Goal: Task Accomplishment & Management: Manage account settings

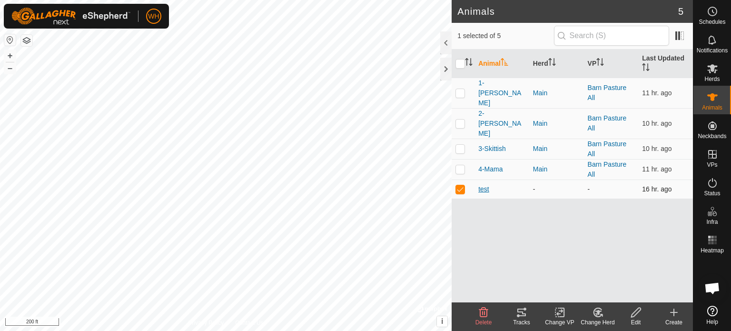
click at [486, 184] on span "test" at bounding box center [483, 189] width 11 height 10
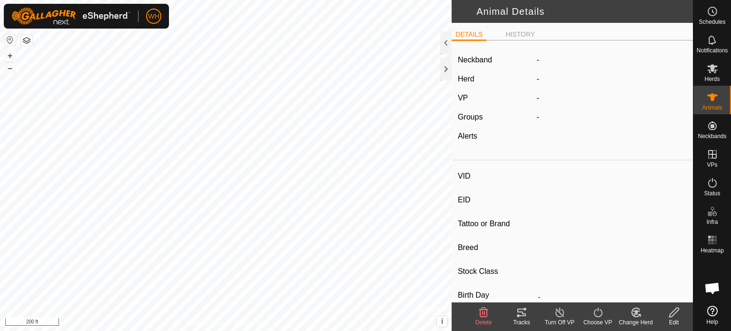
type input "test"
type input "-"
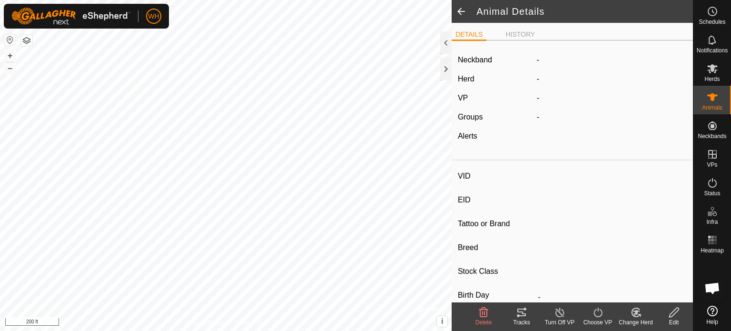
type input "0 kg"
type input "-"
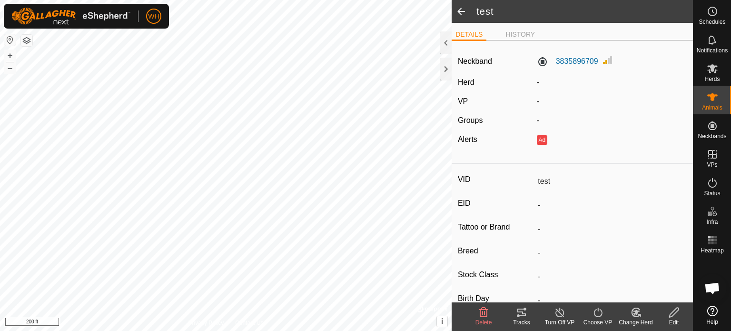
click at [672, 319] on div "Edit" at bounding box center [674, 322] width 38 height 9
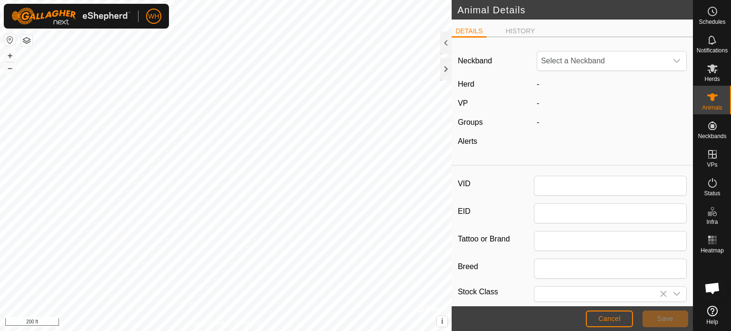
type input "test"
type input "0"
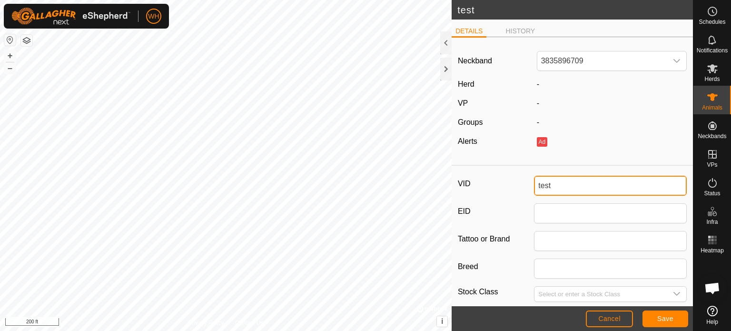
click at [558, 181] on input "test" at bounding box center [610, 186] width 153 height 20
type input "t"
type input "[PERSON_NAME]"
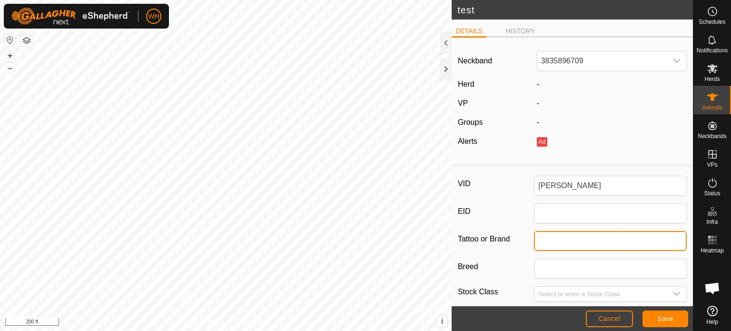
click at [539, 241] on input "Tattoo or Brand" at bounding box center [610, 241] width 153 height 20
type input "T-T"
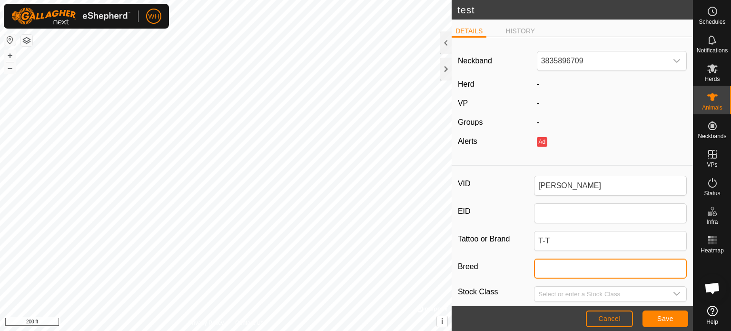
click at [559, 271] on input "Breed" at bounding box center [610, 268] width 153 height 20
type input "Hereford"
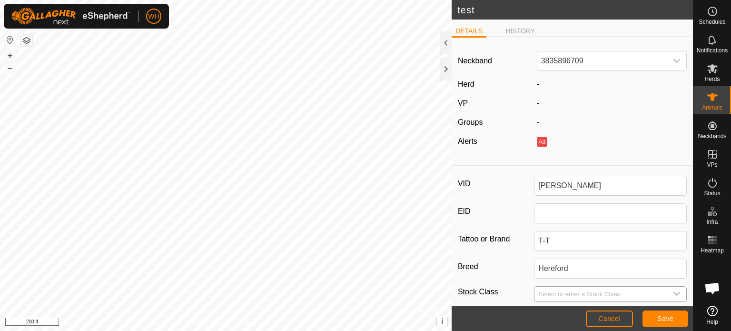
click at [559, 293] on input "Select or enter a Stock Class" at bounding box center [601, 294] width 133 height 15
click at [673, 291] on icon "dropdown trigger" at bounding box center [677, 294] width 8 height 8
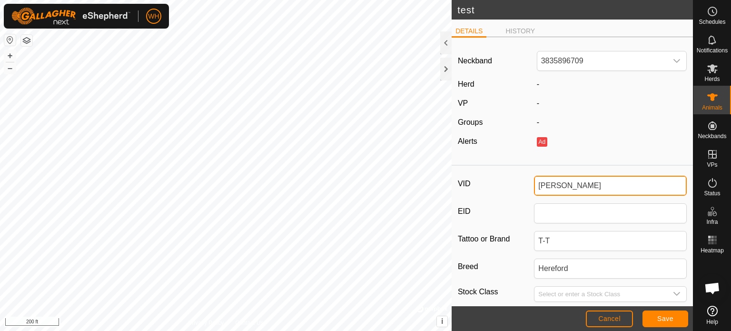
click at [560, 189] on input "[PERSON_NAME]" at bounding box center [610, 186] width 153 height 20
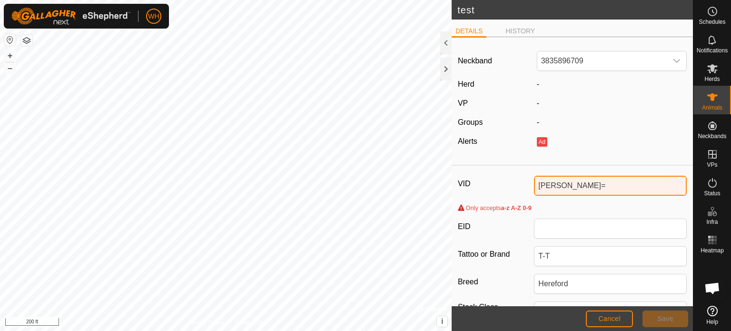
type input "[PERSON_NAME]"
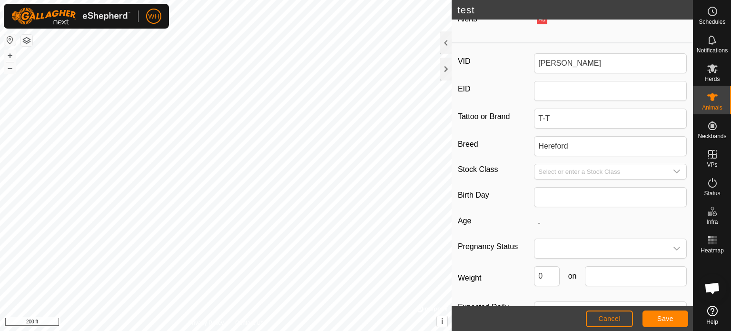
scroll to position [124, 0]
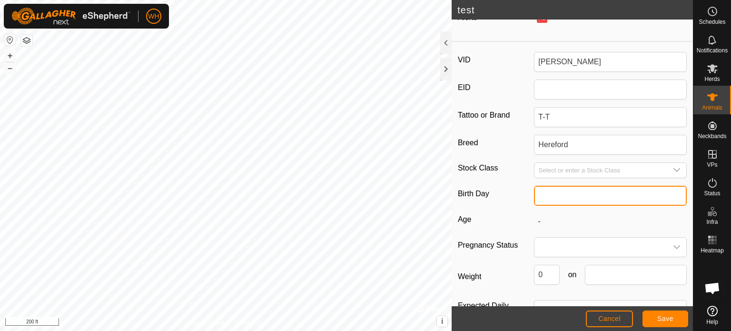
click at [553, 196] on input "text" at bounding box center [610, 196] width 153 height 20
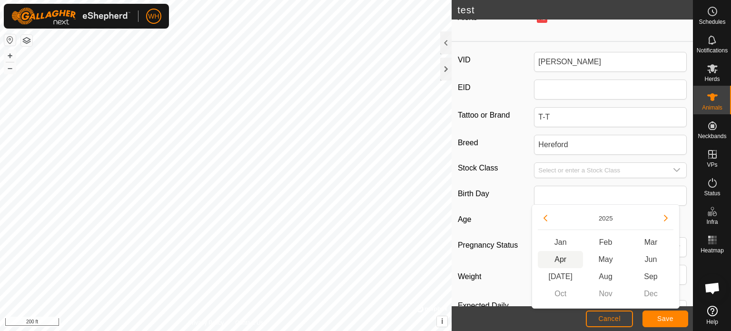
click at [562, 259] on span "Apr" at bounding box center [560, 259] width 45 height 17
type input "04/2025"
type input "5 months"
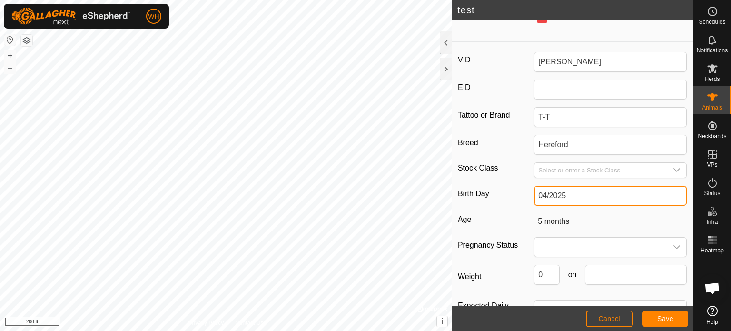
click at [643, 198] on input "04/2025" at bounding box center [610, 196] width 153 height 20
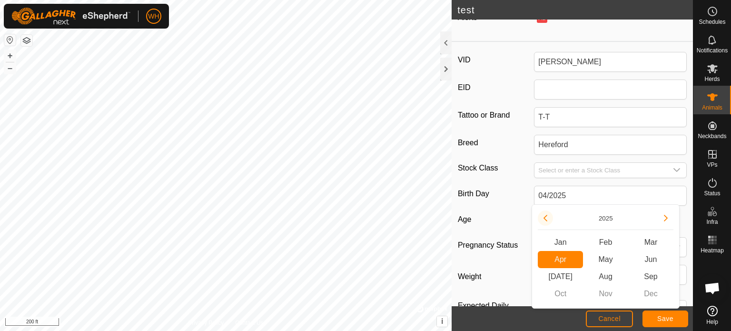
click at [544, 219] on button "Previous Year" at bounding box center [545, 217] width 15 height 15
click at [545, 219] on span "Previous Year" at bounding box center [545, 219] width 0 height 0
click at [544, 219] on button "Previous Year" at bounding box center [545, 217] width 15 height 15
click at [665, 221] on button "Next Year" at bounding box center [665, 217] width 15 height 15
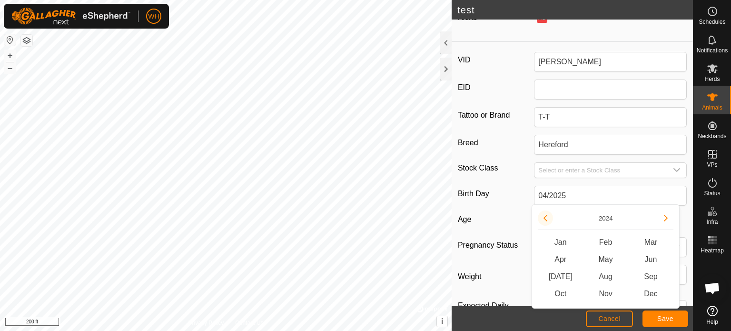
click at [542, 217] on button "Previous Year" at bounding box center [545, 217] width 15 height 15
click at [567, 261] on span "Apr" at bounding box center [560, 259] width 45 height 17
type input "04/2021"
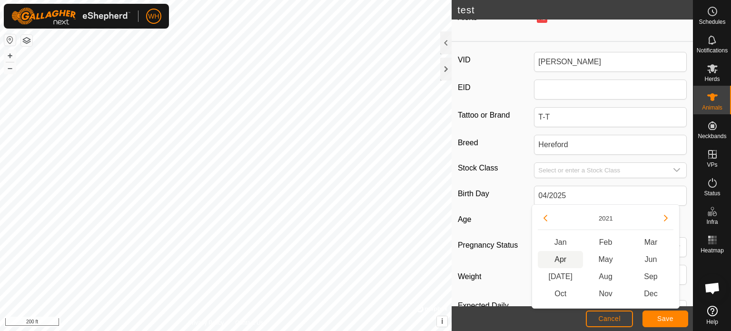
type input "4 years 6 months"
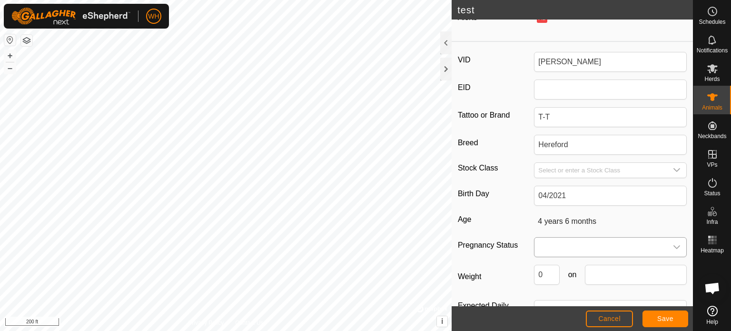
click at [674, 246] on icon "dropdown trigger" at bounding box center [677, 247] width 7 height 4
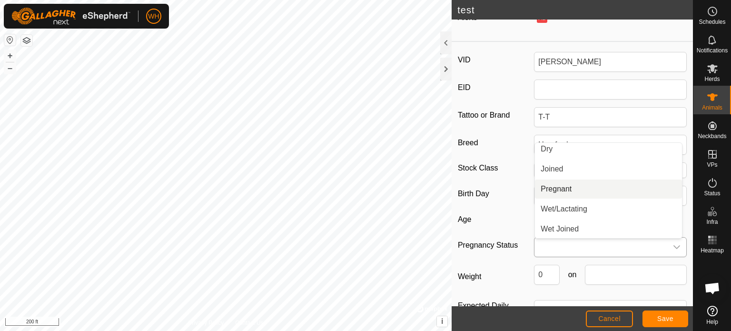
click at [566, 185] on li "Pregnant" at bounding box center [608, 188] width 147 height 19
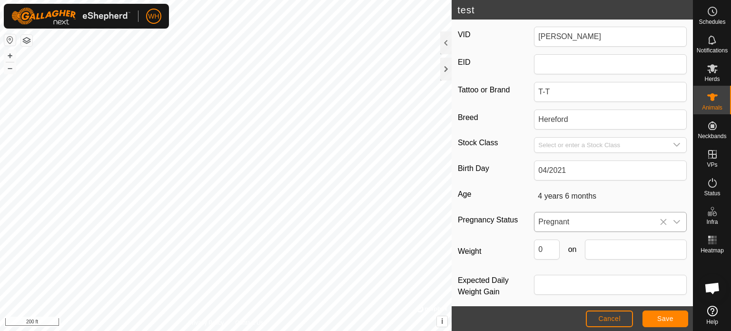
scroll to position [156, 0]
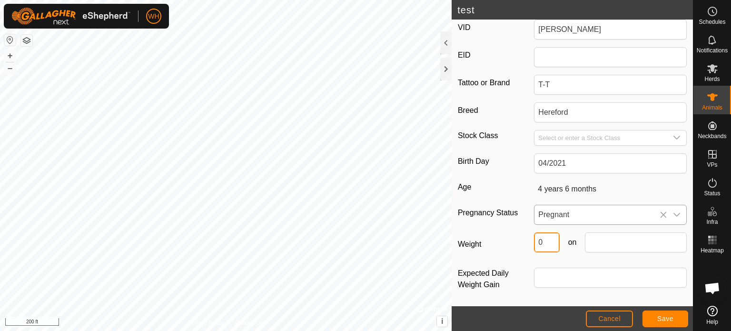
click at [547, 241] on input "0" at bounding box center [546, 242] width 25 height 20
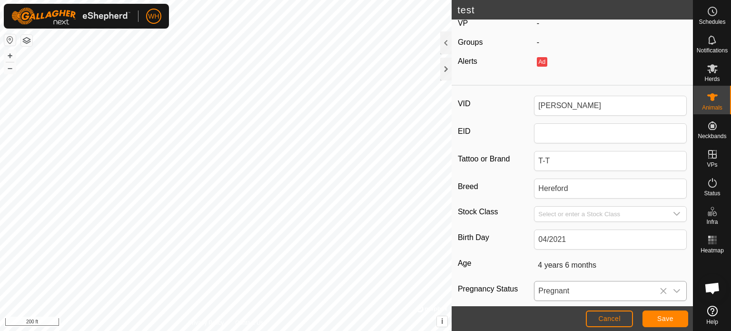
scroll to position [94, 0]
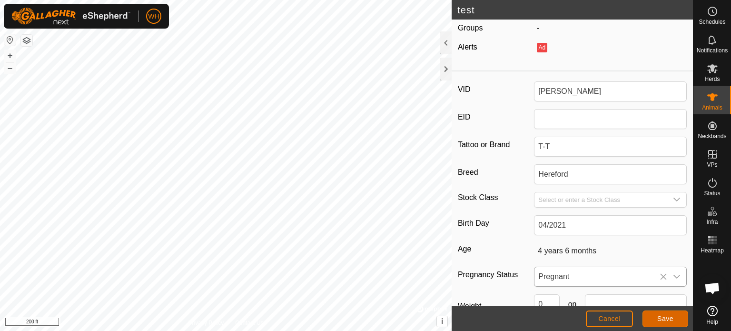
click at [673, 321] on span "Save" at bounding box center [665, 319] width 16 height 8
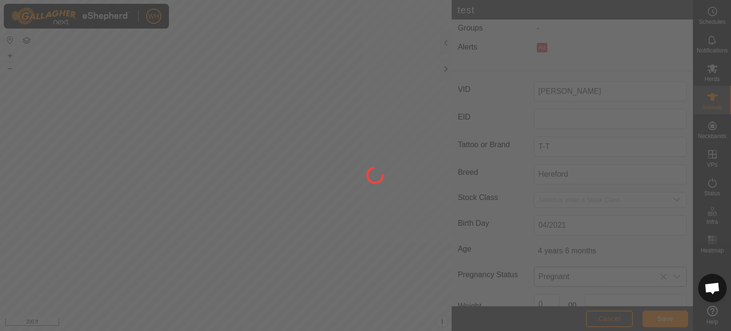
scroll to position [89, 0]
type input "test"
type input "-"
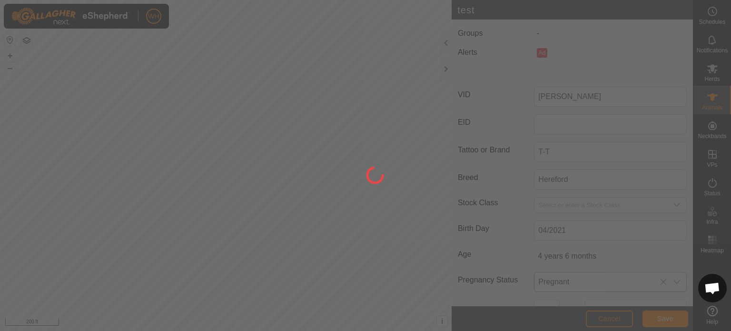
type input "-"
type input "0 kg"
type input "-"
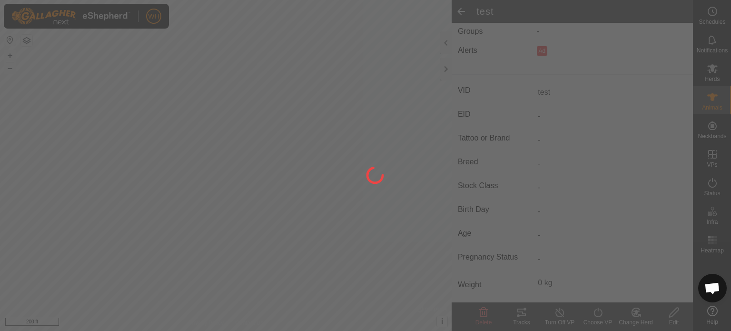
type input "[PERSON_NAME]"
type input "T-T"
type input "Hereford"
type input "4 years 6 months"
type input "04/2021"
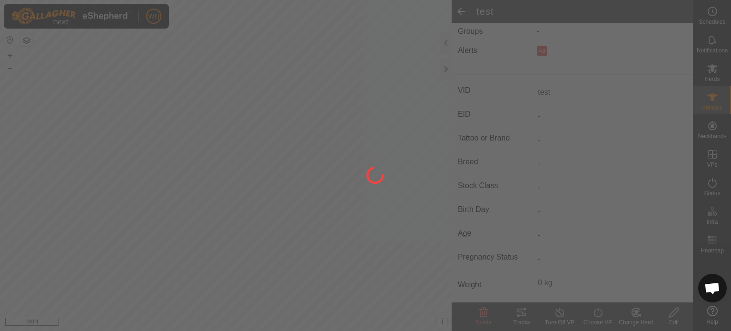
type input "Pregnant"
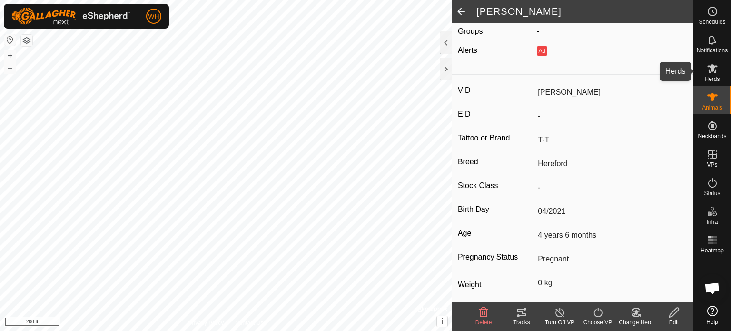
click at [716, 78] on span "Herds" at bounding box center [712, 79] width 15 height 6
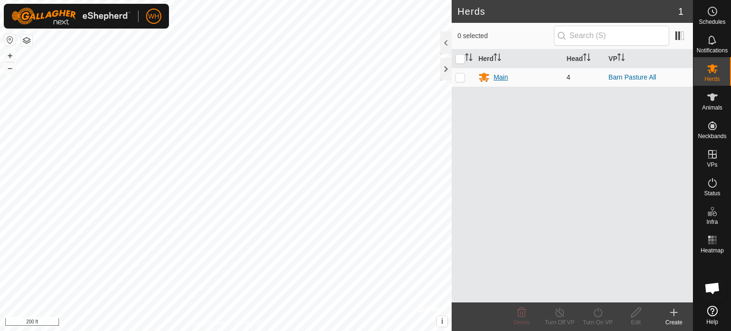
click at [497, 76] on div "Main" at bounding box center [501, 77] width 14 height 10
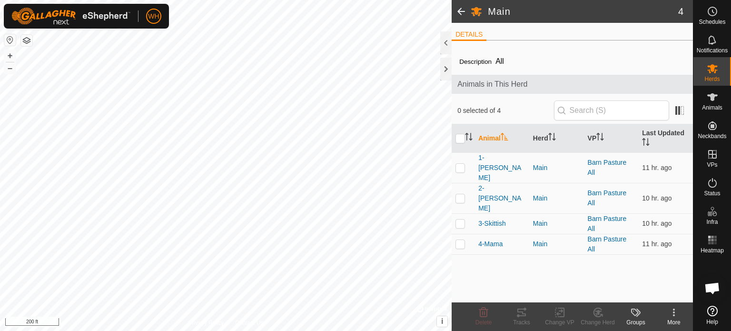
click at [674, 319] on div "More" at bounding box center [674, 322] width 38 height 9
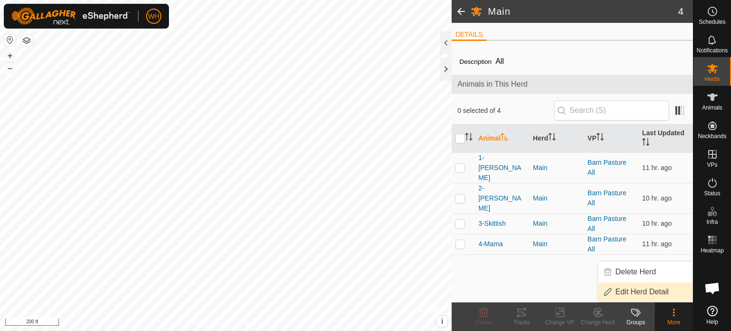
click at [649, 293] on link "Edit Herd Detail" at bounding box center [645, 291] width 94 height 19
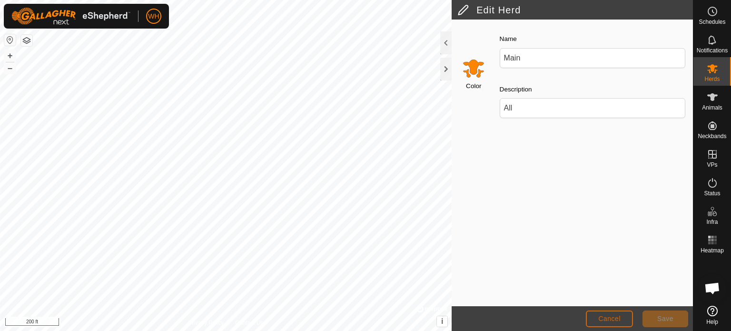
click at [612, 322] on span "Cancel" at bounding box center [609, 319] width 22 height 8
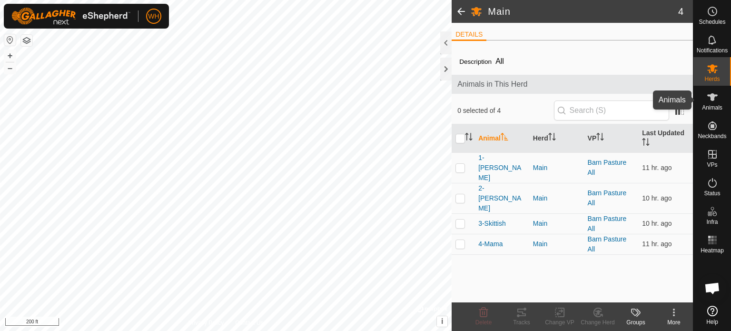
click at [711, 110] on span "Animals" at bounding box center [712, 108] width 20 height 6
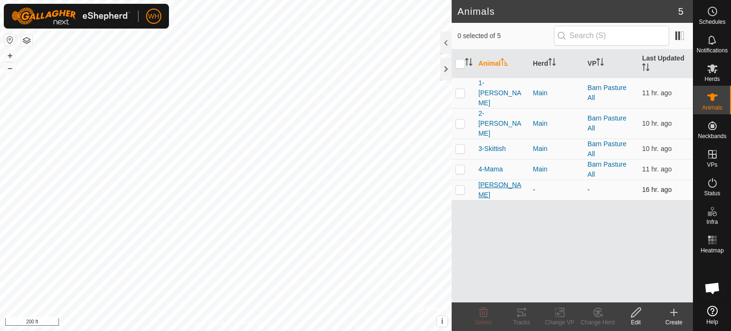
click at [487, 180] on span "[PERSON_NAME]" at bounding box center [501, 190] width 47 height 20
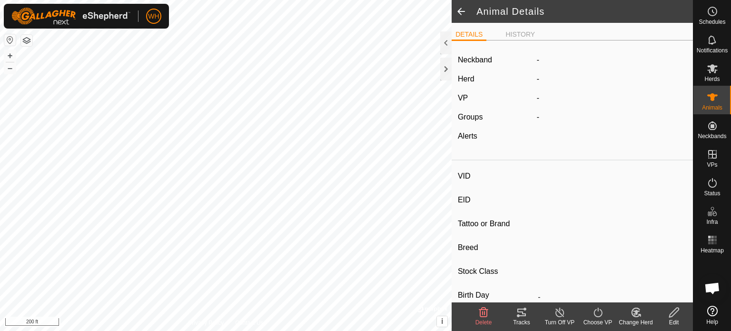
type input "[PERSON_NAME]"
type input "-"
type input "T-T"
type input "Hereford"
type input "-"
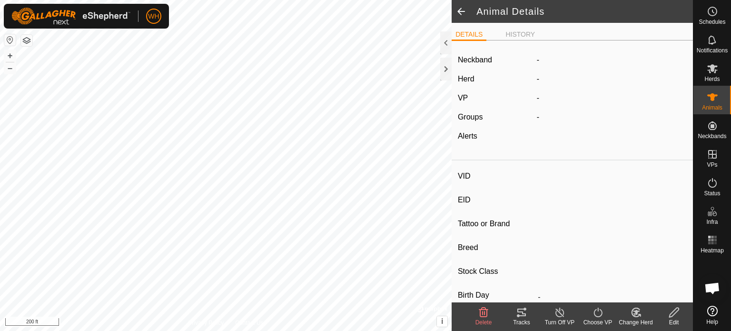
type input "04/2021"
type input "4 years 6 months"
type input "Pregnant"
type input "0 kg"
type input "-"
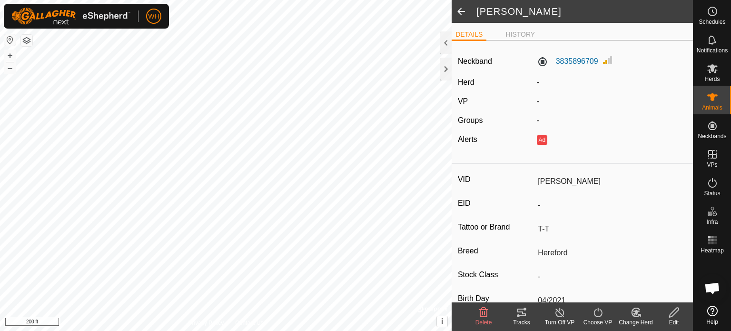
click at [463, 85] on label "Herd" at bounding box center [466, 82] width 17 height 8
click at [640, 319] on div "Change Herd" at bounding box center [636, 322] width 38 height 9
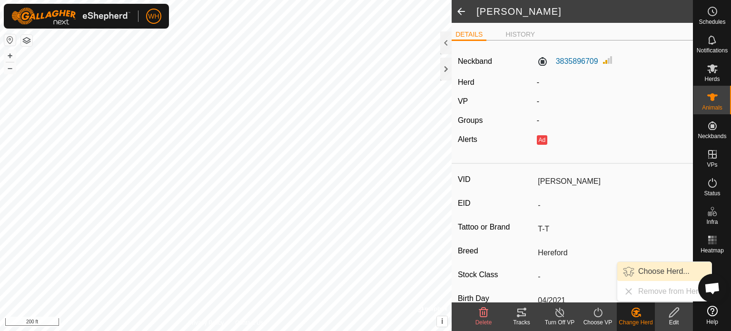
click at [661, 272] on link "Choose Herd..." at bounding box center [664, 271] width 94 height 19
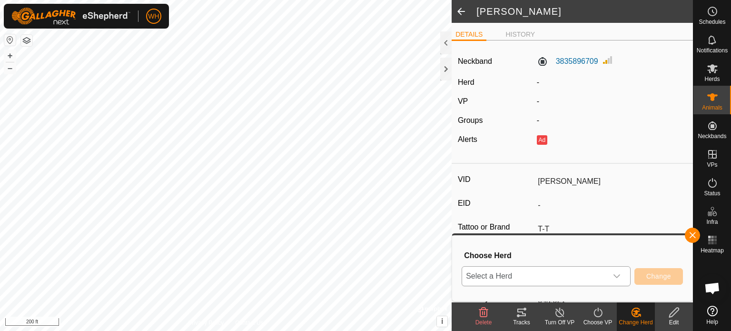
click at [619, 276] on icon "dropdown trigger" at bounding box center [617, 276] width 7 height 4
click at [526, 252] on li "Main" at bounding box center [547, 256] width 169 height 24
click at [665, 275] on span "Change" at bounding box center [658, 276] width 25 height 8
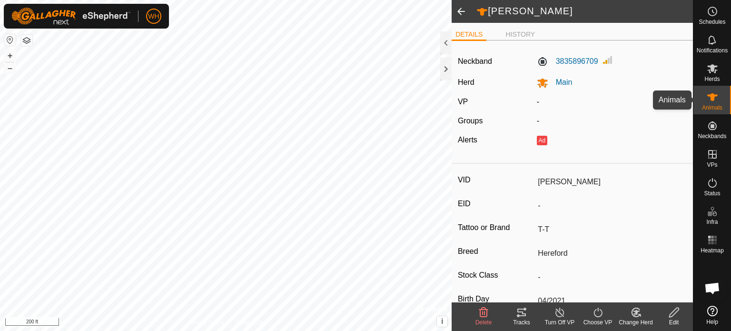
click at [709, 97] on icon at bounding box center [712, 96] width 11 height 11
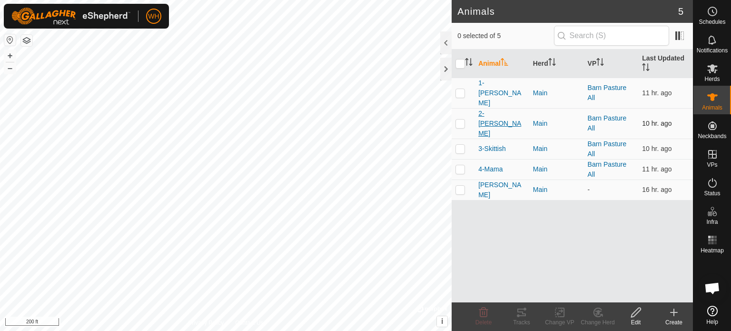
click at [496, 109] on span "2-[PERSON_NAME]" at bounding box center [501, 124] width 47 height 30
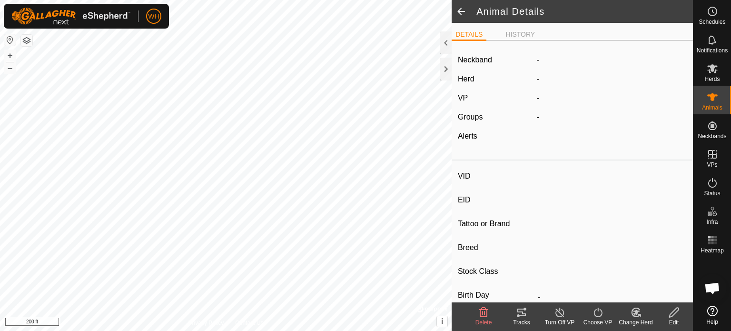
type input "2-[PERSON_NAME]"
type input "-"
type input "T-T"
type input "Shorthorn x Dexter"
type input "-"
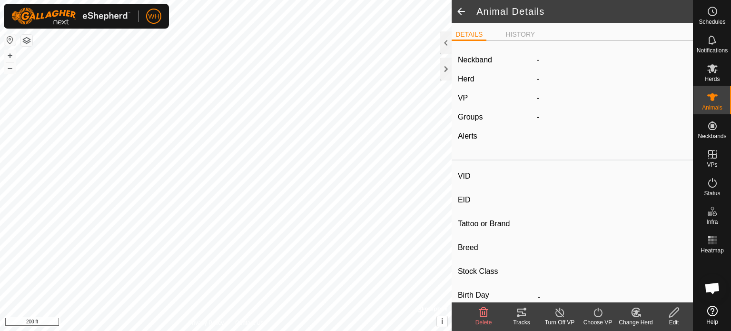
type input "04/2024"
type input "1 year 6 months"
type input "300 kg"
type input "-"
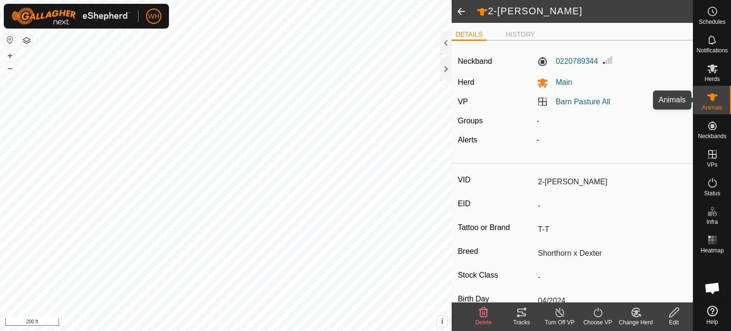
click at [715, 97] on icon at bounding box center [712, 96] width 11 height 11
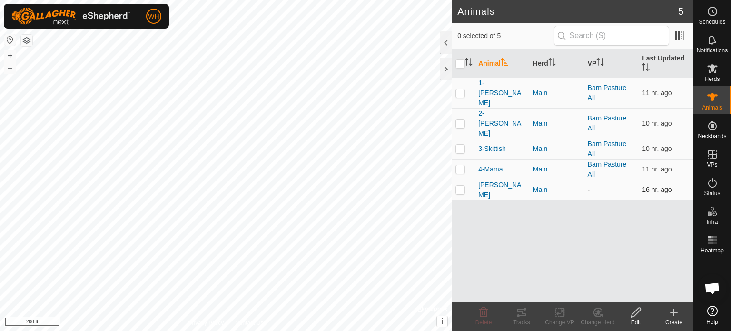
click at [483, 180] on span "[PERSON_NAME]" at bounding box center [501, 190] width 47 height 20
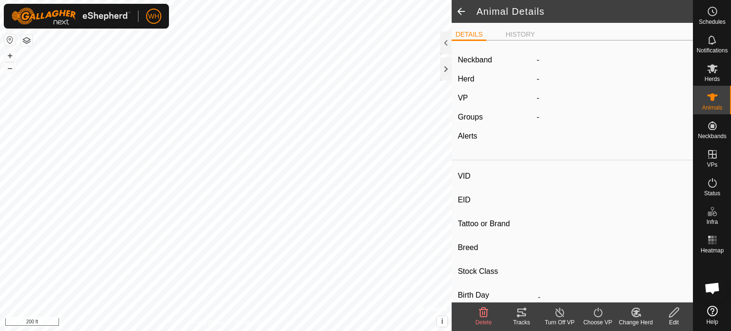
type input "[PERSON_NAME]"
type input "-"
type input "T-T"
type input "Hereford"
type input "-"
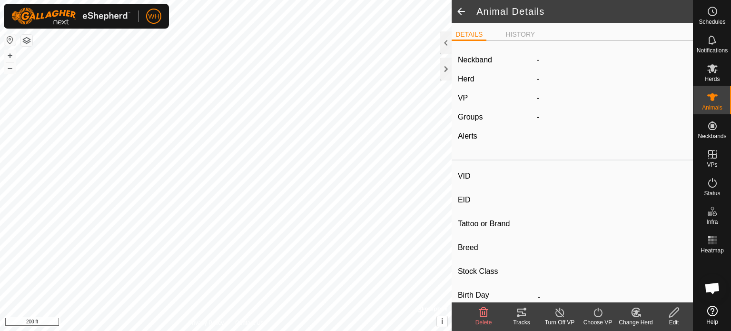
type input "04/2021"
type input "4 years 6 months"
type input "Pregnant"
type input "0 kg"
type input "-"
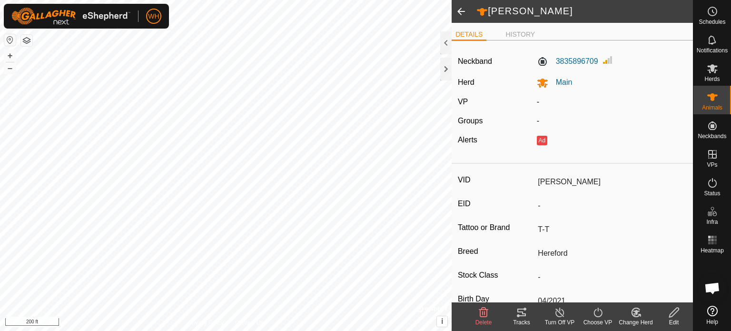
click at [598, 318] on div "Choose VP" at bounding box center [598, 322] width 38 height 9
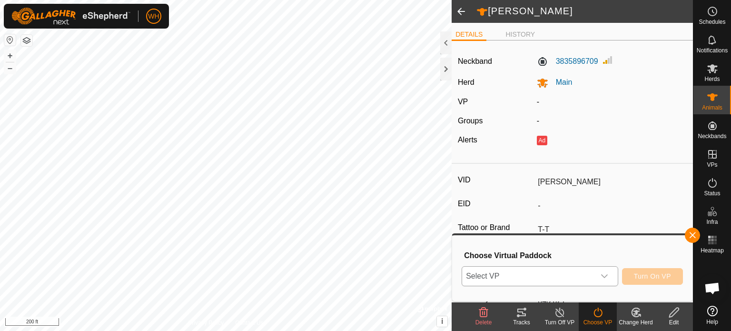
click at [606, 278] on icon "dropdown trigger" at bounding box center [604, 276] width 7 height 4
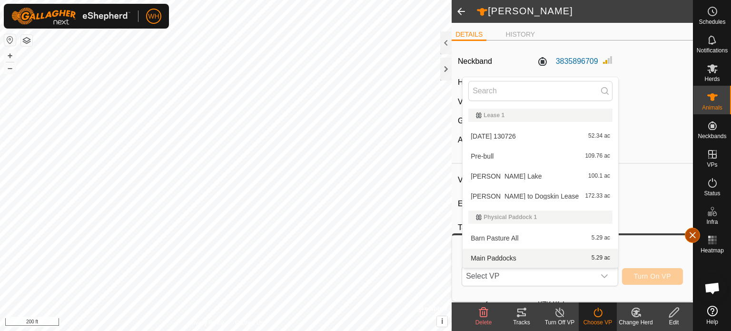
click at [694, 237] on button "button" at bounding box center [692, 235] width 15 height 15
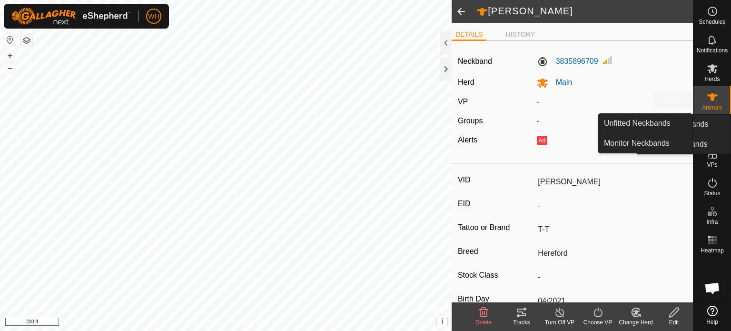
click at [719, 99] on es-animals-svg-icon at bounding box center [712, 96] width 17 height 15
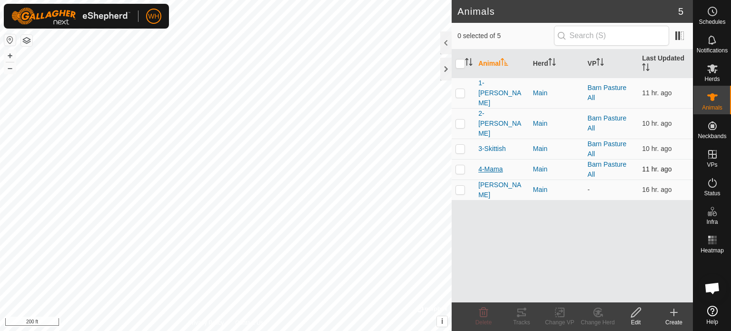
click at [496, 164] on span "4-Mama" at bounding box center [490, 169] width 24 height 10
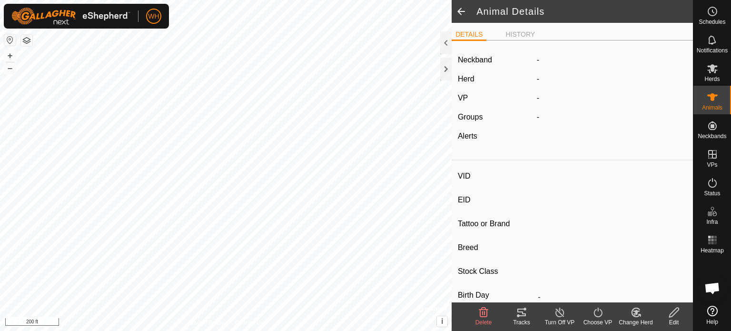
type input "4-Mama"
type input "-"
type input "T-T"
type input "[PERSON_NAME]"
type input "-"
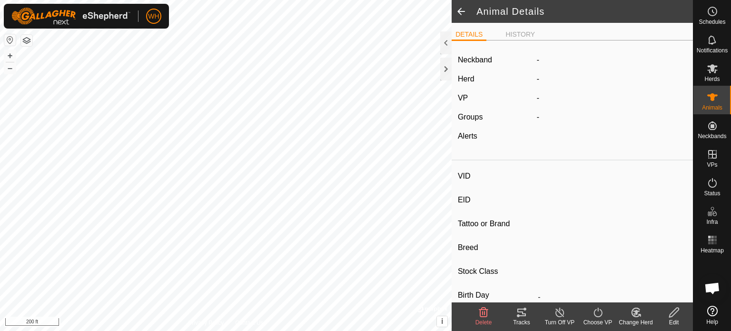
type input "04/2022"
type input "3 years 6 months"
type input "300 kg"
type input "-"
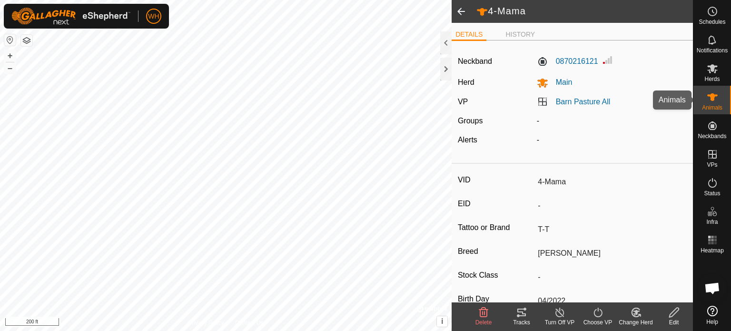
click at [712, 95] on icon at bounding box center [712, 97] width 10 height 8
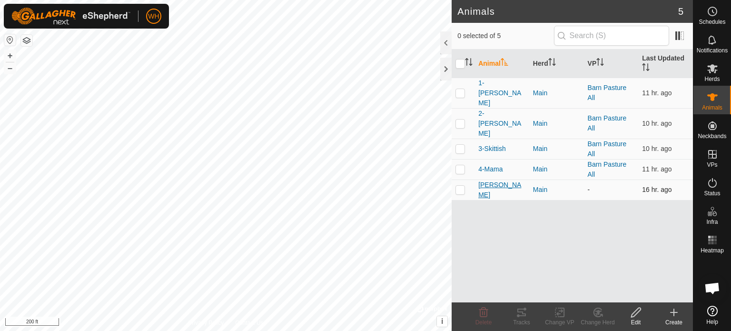
click at [487, 180] on span "[PERSON_NAME]" at bounding box center [501, 190] width 47 height 20
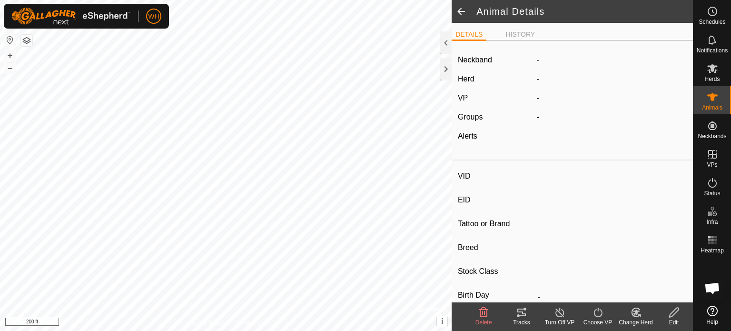
type input "[PERSON_NAME]"
type input "-"
type input "T-T"
type input "Hereford"
type input "-"
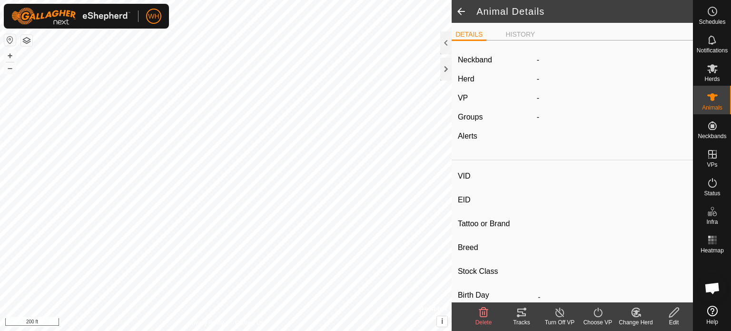
type input "04/2021"
type input "4 years 6 months"
type input "Pregnant"
type input "0 kg"
type input "-"
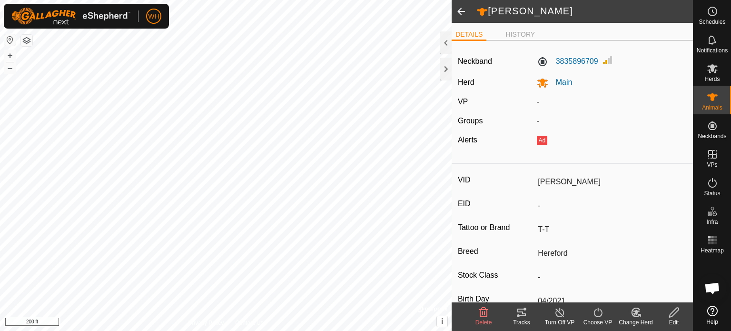
click at [595, 314] on icon at bounding box center [598, 312] width 12 height 11
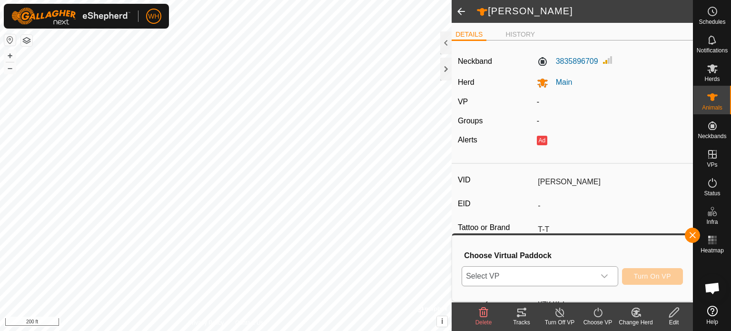
click at [606, 278] on icon "dropdown trigger" at bounding box center [605, 276] width 8 height 8
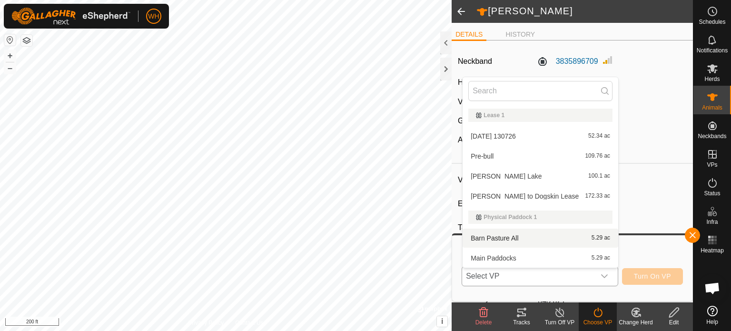
click at [526, 239] on li "Barn Pasture All 5.29 ac" at bounding box center [541, 238] width 156 height 19
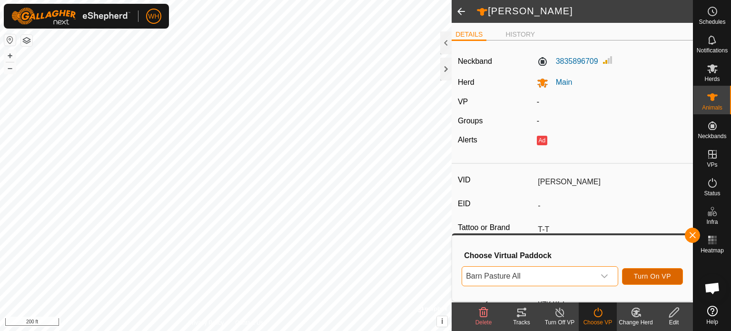
click at [647, 277] on span "Turn On VP" at bounding box center [652, 276] width 37 height 8
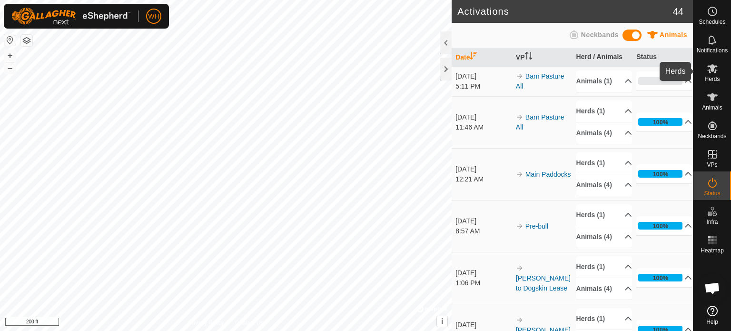
click at [712, 76] on span "Herds" at bounding box center [712, 79] width 15 height 6
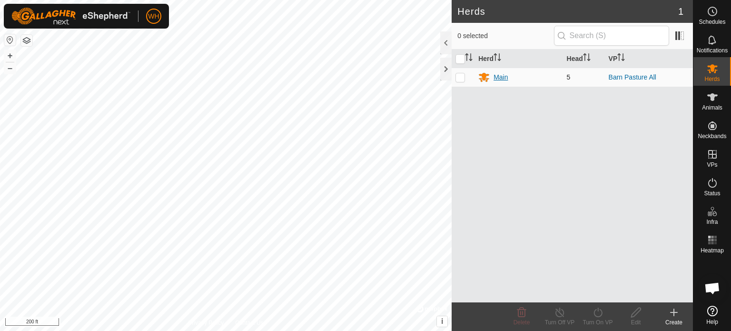
click at [500, 80] on div "Main" at bounding box center [501, 77] width 14 height 10
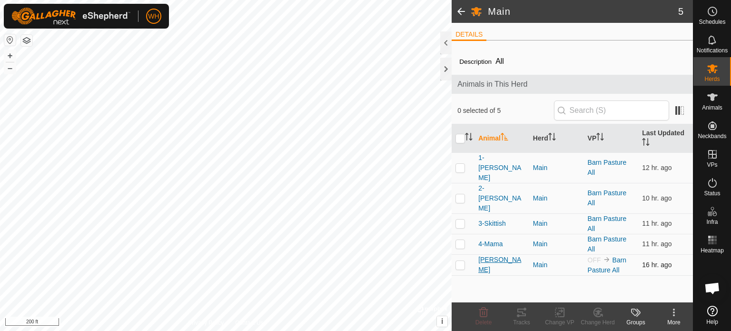
click at [483, 255] on span "[PERSON_NAME]" at bounding box center [501, 265] width 47 height 20
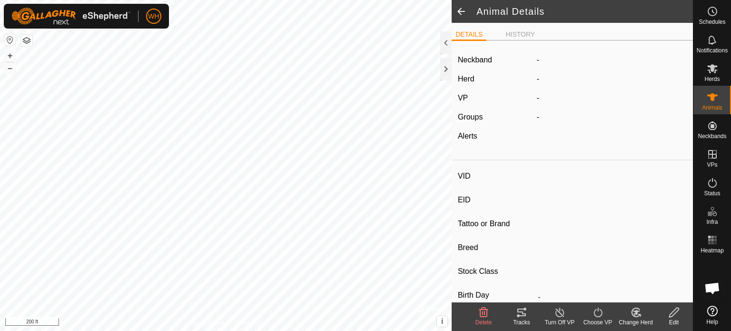
type input "[PERSON_NAME]"
type input "-"
type input "T-T"
type input "Hereford"
type input "-"
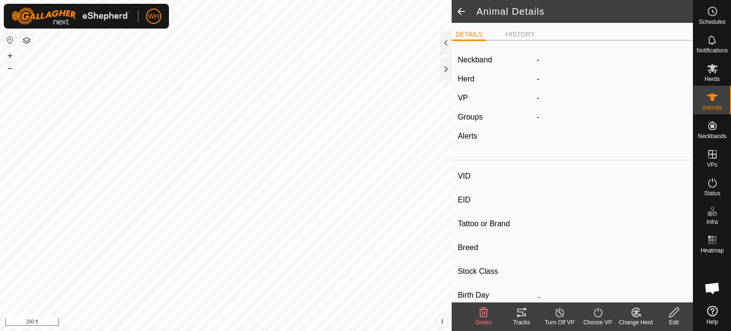
type input "04/2021"
type input "4 years 6 months"
type input "Pregnant"
type input "0 kg"
type input "-"
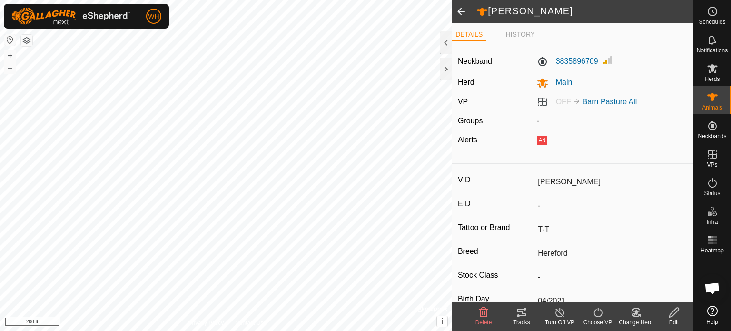
click at [678, 321] on div "Edit" at bounding box center [674, 322] width 38 height 9
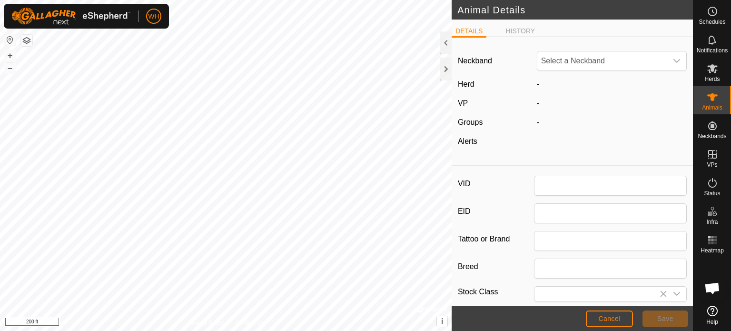
type input "[PERSON_NAME]"
type input "T-T"
type input "Hereford"
type input "04/2021"
type input "4 years 6 months"
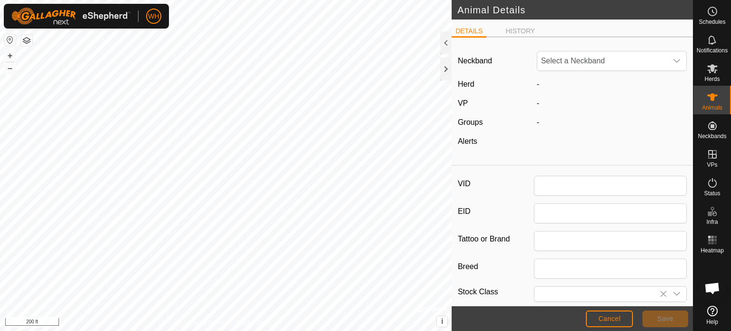
type input "0"
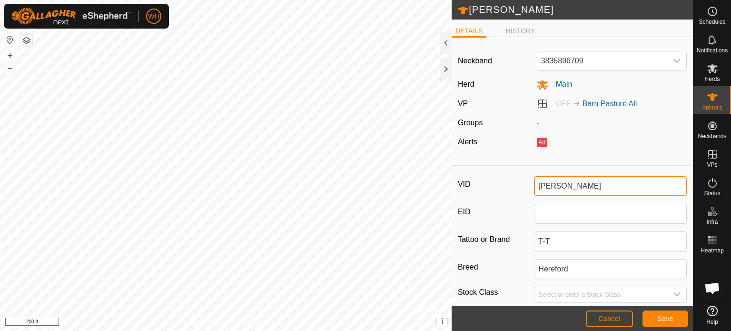
click at [536, 187] on input "[PERSON_NAME]" at bounding box center [610, 186] width 153 height 20
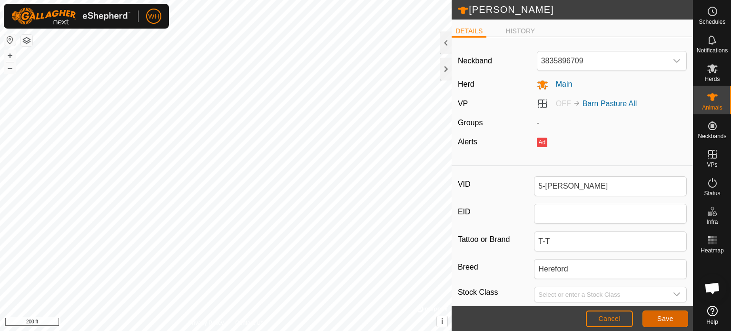
click at [658, 324] on button "Save" at bounding box center [666, 318] width 46 height 17
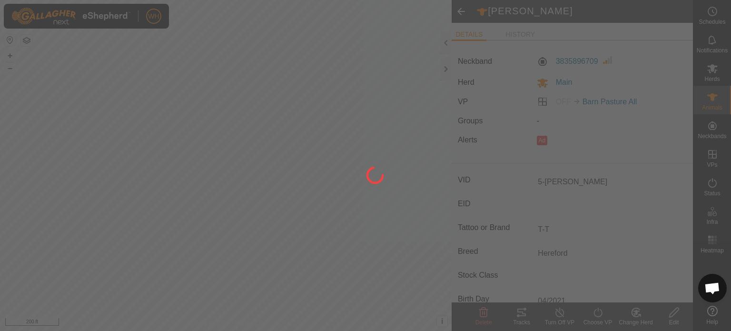
type input "[PERSON_NAME]"
type input "-"
type input "0 kg"
type input "-"
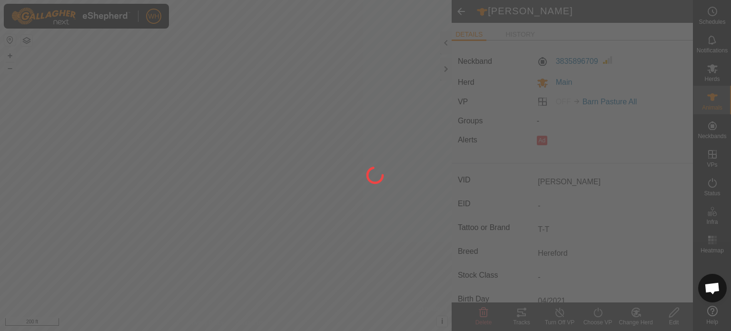
type input "5-[PERSON_NAME]"
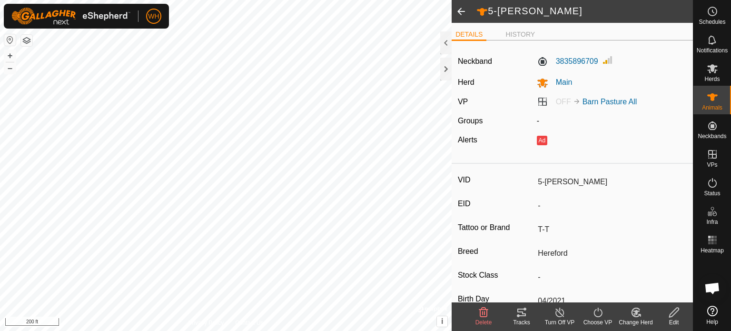
click at [540, 183] on input "5-[PERSON_NAME]" at bounding box center [610, 182] width 153 height 16
click at [677, 315] on icon at bounding box center [674, 312] width 12 height 11
type input "0"
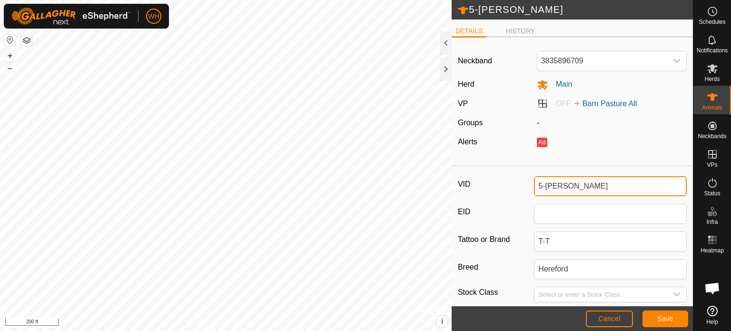
click at [539, 189] on input "5-[PERSON_NAME]" at bounding box center [610, 186] width 153 height 20
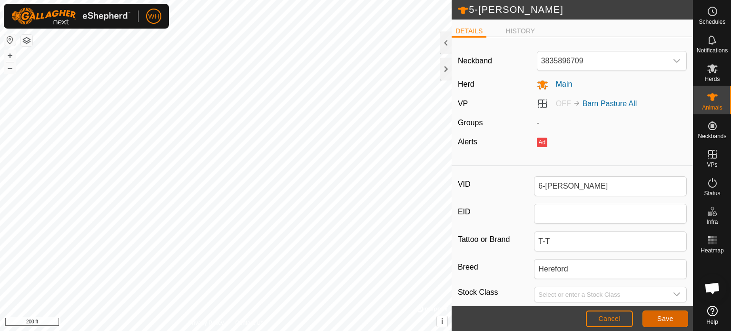
click at [676, 318] on button "Save" at bounding box center [666, 318] width 46 height 17
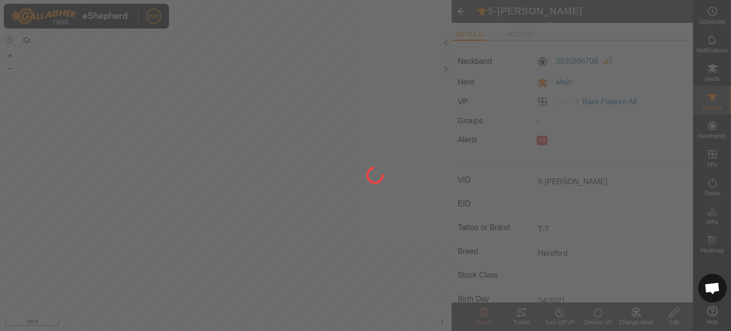
type input "[PERSON_NAME]"
type input "-"
type input "0 kg"
type input "-"
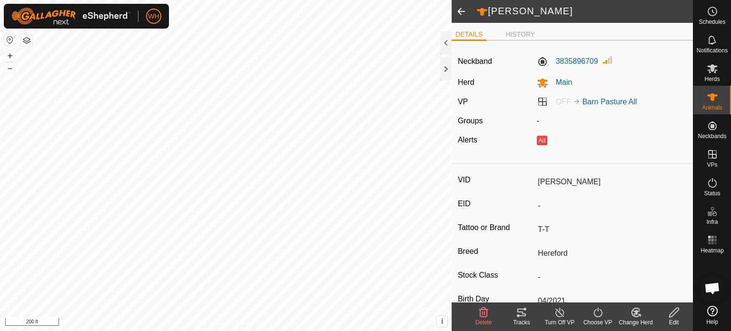
type input "6-[PERSON_NAME]"
click at [713, 63] on icon at bounding box center [712, 68] width 11 height 11
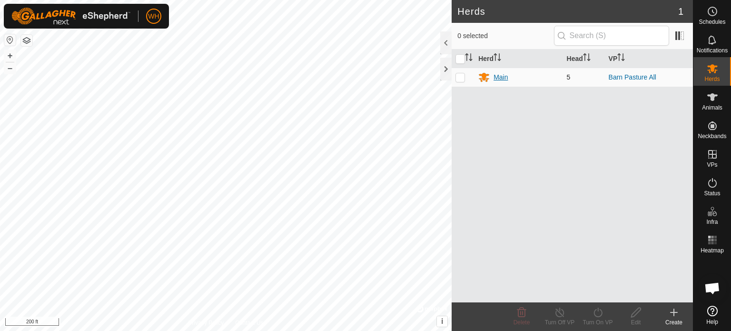
click at [499, 78] on div "Main" at bounding box center [501, 77] width 14 height 10
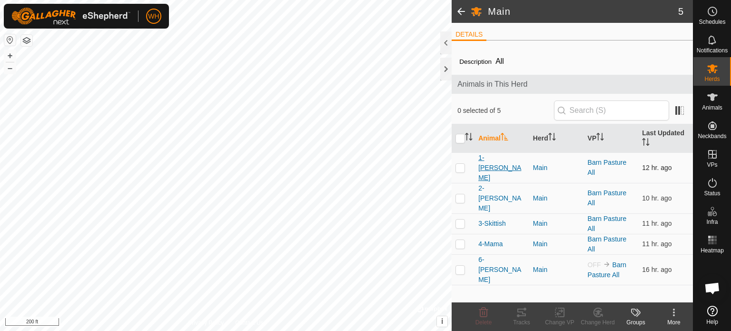
click at [489, 159] on span "1-[PERSON_NAME]" at bounding box center [501, 168] width 47 height 30
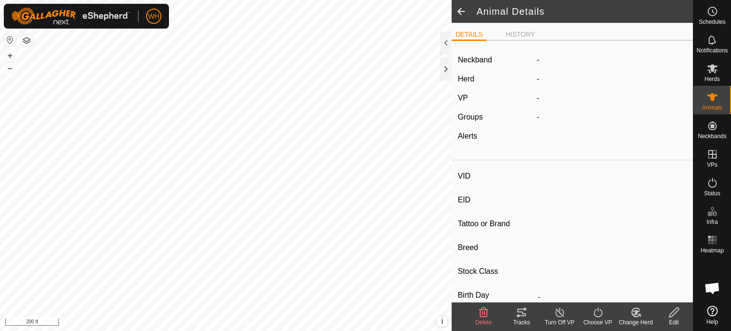
type input "1-[PERSON_NAME]"
type input "-"
type input "T-T"
type input "Shorthorn x Dexter"
type input "-"
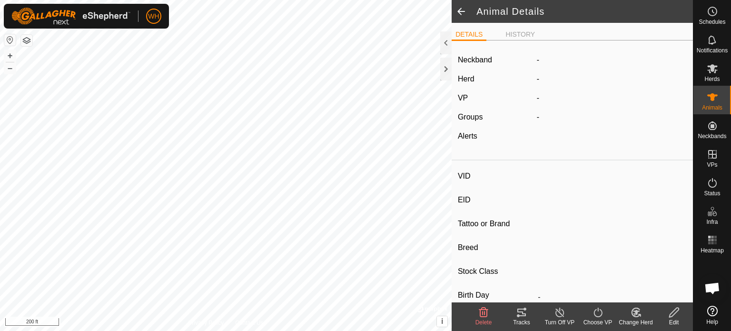
type input "04/2024"
type input "1 year 6 months"
type input "Empty"
type input "300 kg"
type input "-"
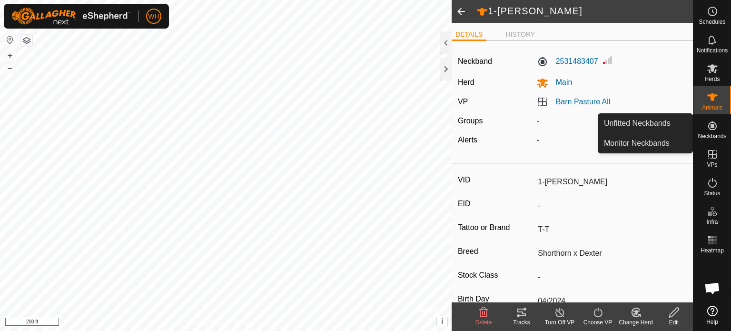
click at [713, 129] on icon at bounding box center [712, 125] width 11 height 11
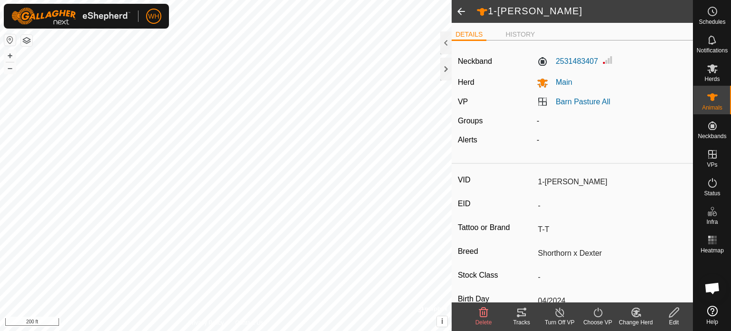
click at [524, 316] on icon at bounding box center [521, 312] width 11 height 11
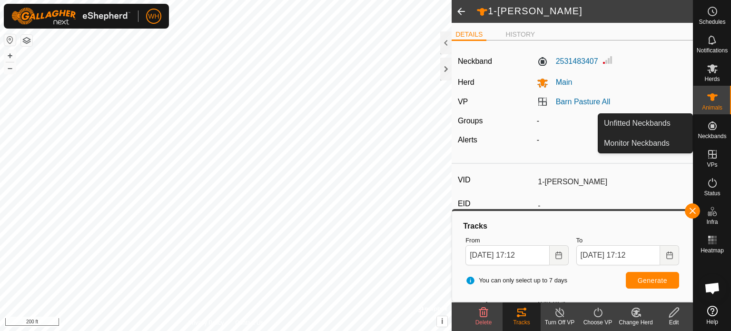
click at [712, 128] on icon at bounding box center [712, 125] width 11 height 11
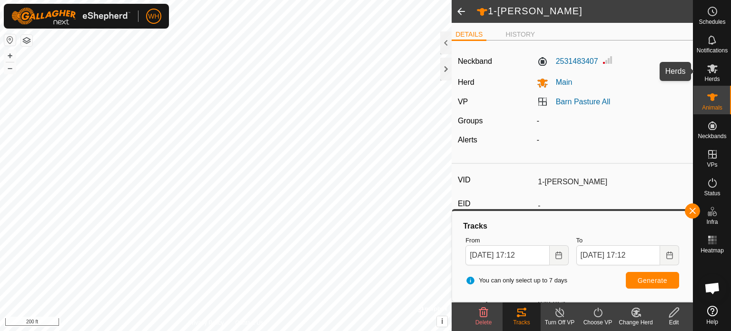
click at [712, 82] on div "Herds" at bounding box center [713, 71] width 38 height 29
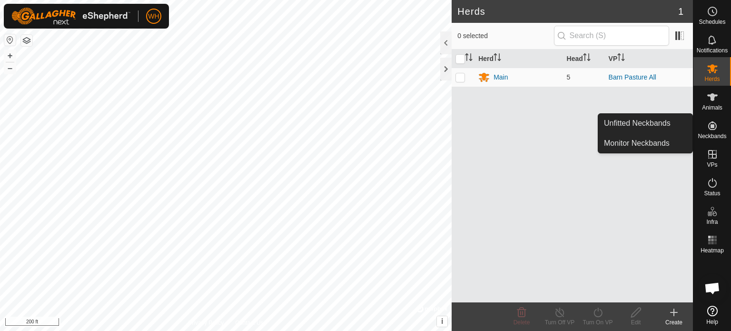
click at [711, 123] on icon at bounding box center [712, 125] width 11 height 11
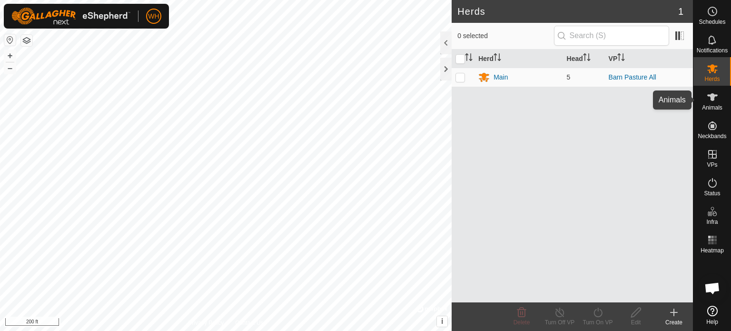
click at [712, 99] on icon at bounding box center [712, 97] width 10 height 8
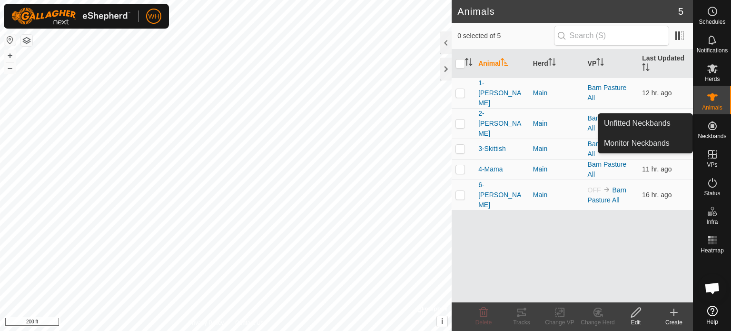
click at [713, 133] on span "Neckbands" at bounding box center [712, 136] width 29 height 6
click at [657, 128] on link "Unfitted Neckbands" at bounding box center [645, 123] width 94 height 19
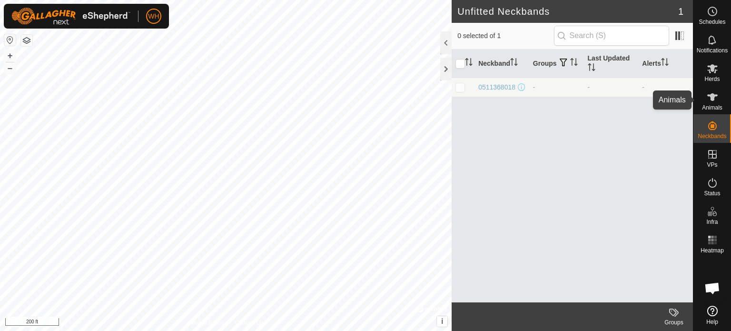
click at [726, 96] on div "Animals" at bounding box center [713, 100] width 38 height 29
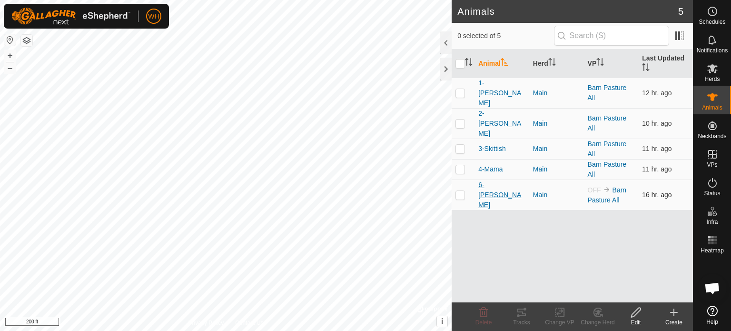
click at [491, 180] on span "6-[PERSON_NAME]" at bounding box center [501, 195] width 47 height 30
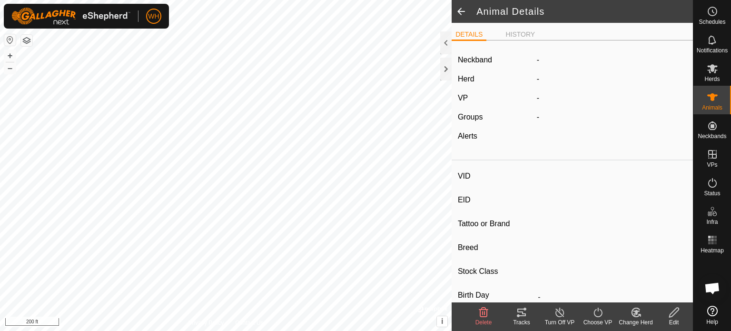
type input "6-[PERSON_NAME]"
type input "-"
type input "T-T"
type input "Hereford"
type input "-"
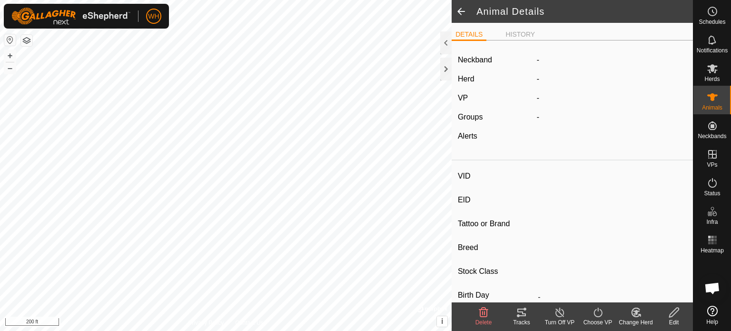
type input "04/2021"
type input "4 years 6 months"
type input "Pregnant"
type input "0 kg"
type input "-"
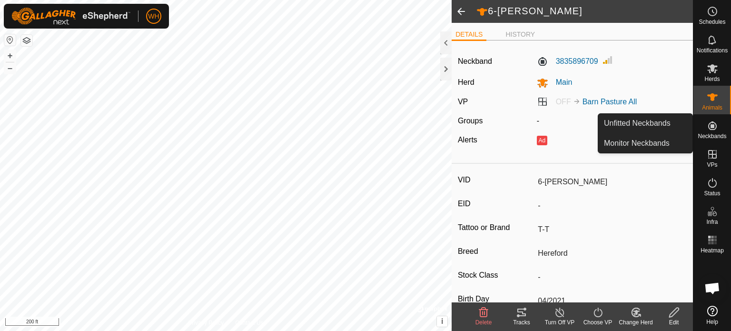
click at [709, 131] on icon at bounding box center [712, 125] width 11 height 11
click at [669, 139] on link "Monitor Neckbands" at bounding box center [645, 143] width 94 height 19
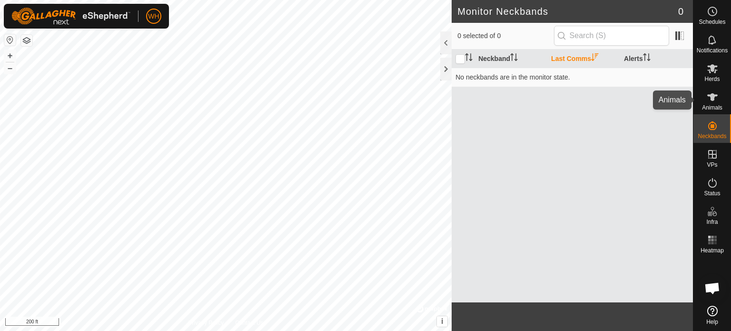
click at [714, 96] on icon at bounding box center [712, 97] width 10 height 8
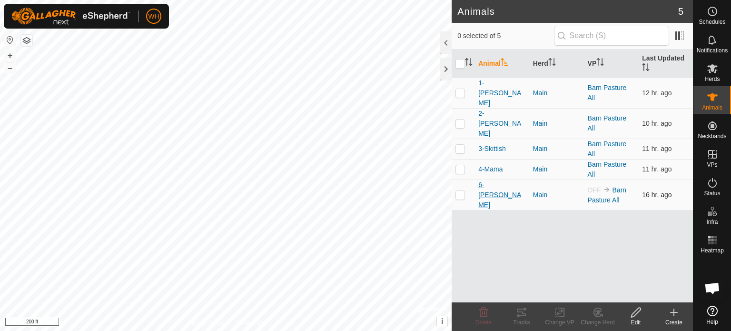
click at [484, 180] on span "6-[PERSON_NAME]" at bounding box center [501, 195] width 47 height 30
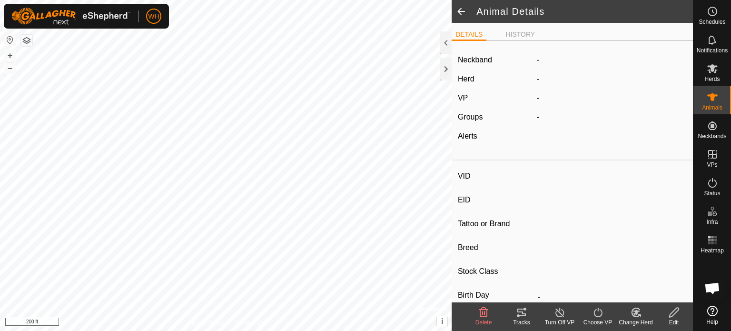
type input "6-[PERSON_NAME]"
type input "-"
type input "T-T"
type input "Hereford"
type input "-"
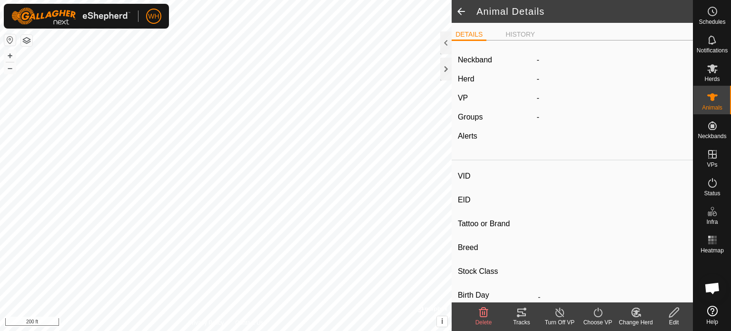
type input "04/2021"
type input "4 years 6 months"
type input "Pregnant"
type input "0 kg"
type input "-"
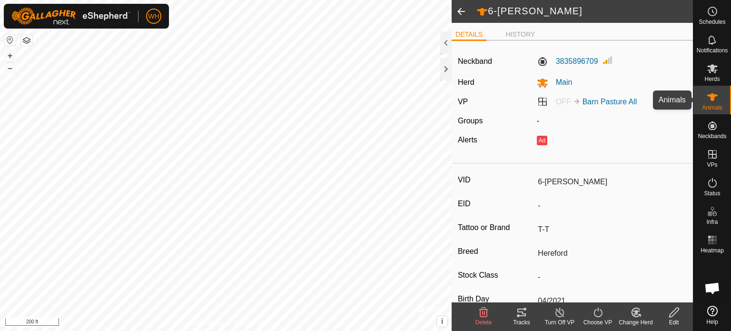
click at [714, 102] on icon at bounding box center [712, 96] width 11 height 11
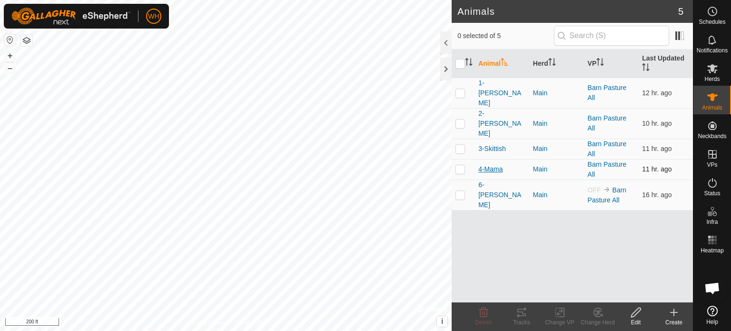
click at [488, 164] on span "4-Mama" at bounding box center [490, 169] width 24 height 10
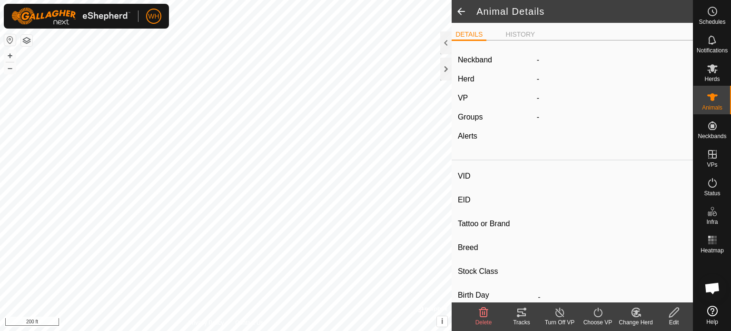
type input "4-Mama"
type input "-"
type input "T-T"
type input "[PERSON_NAME]"
type input "-"
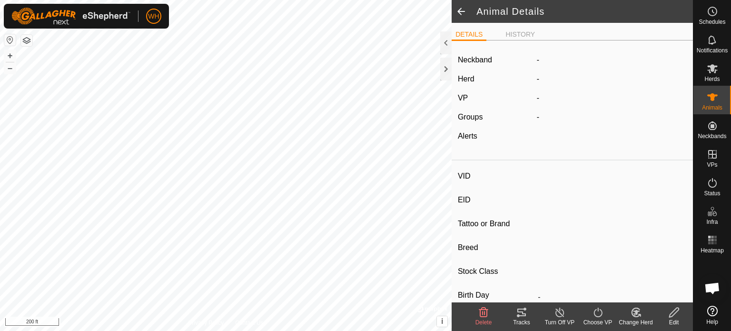
type input "04/2022"
type input "3 years 6 months"
type input "300 kg"
type input "-"
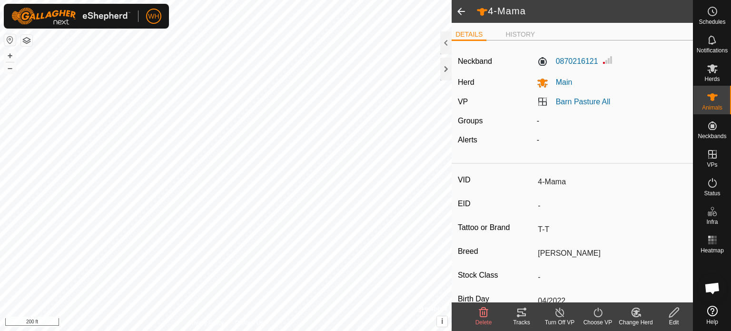
click at [462, 10] on span at bounding box center [461, 11] width 19 height 23
